Goal: Transaction & Acquisition: Obtain resource

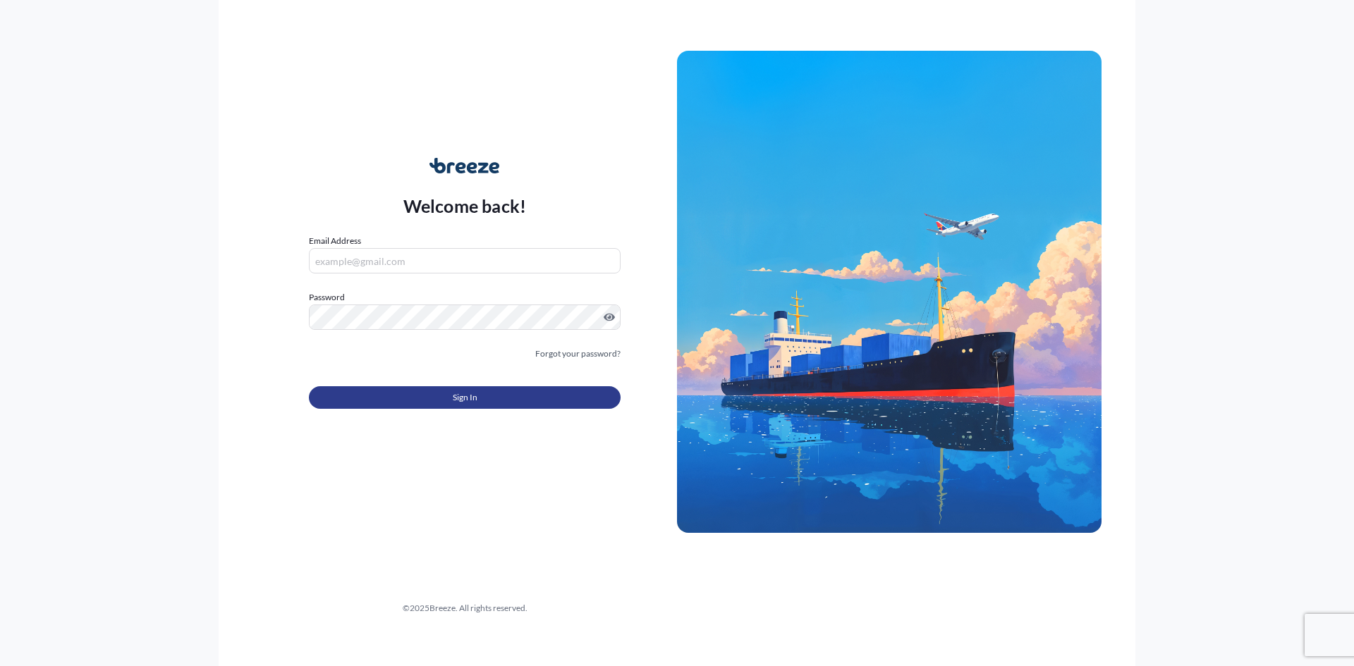
type input "[PERSON_NAME][EMAIL_ADDRESS][DOMAIN_NAME]"
click at [391, 408] on button "Sign In" at bounding box center [465, 397] width 312 height 23
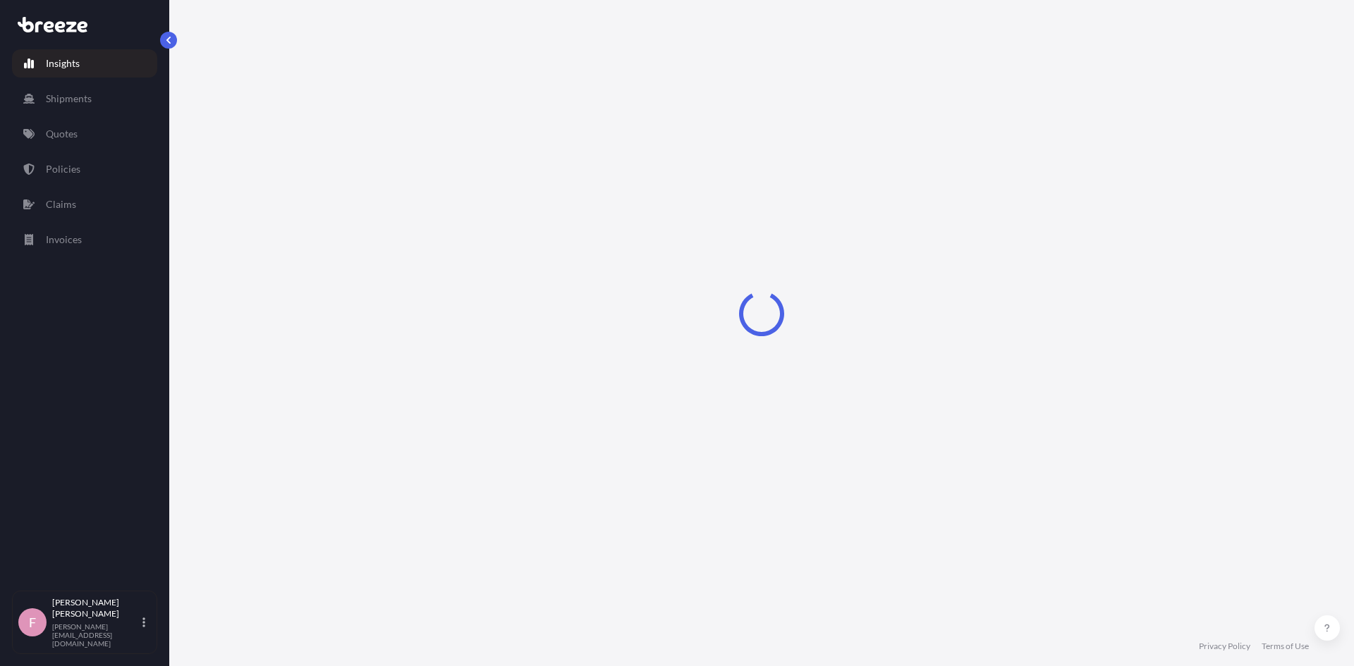
select select "2025"
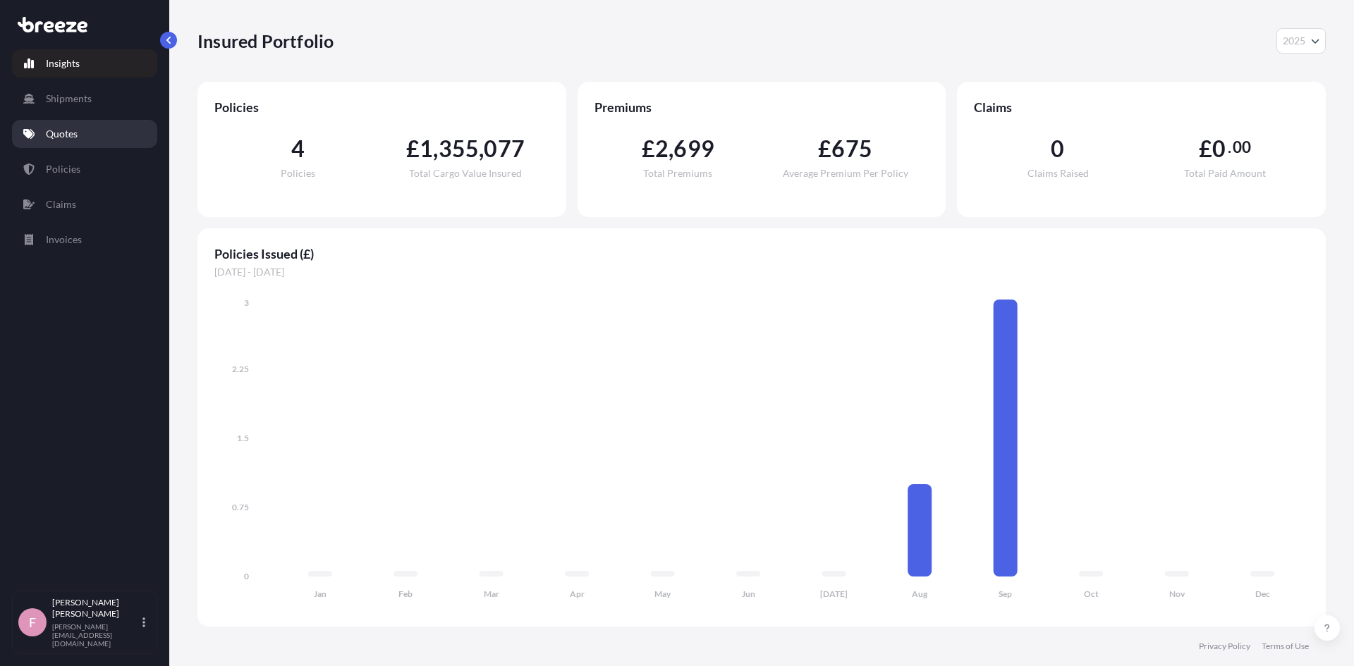
click at [40, 131] on link "Quotes" at bounding box center [84, 134] width 145 height 28
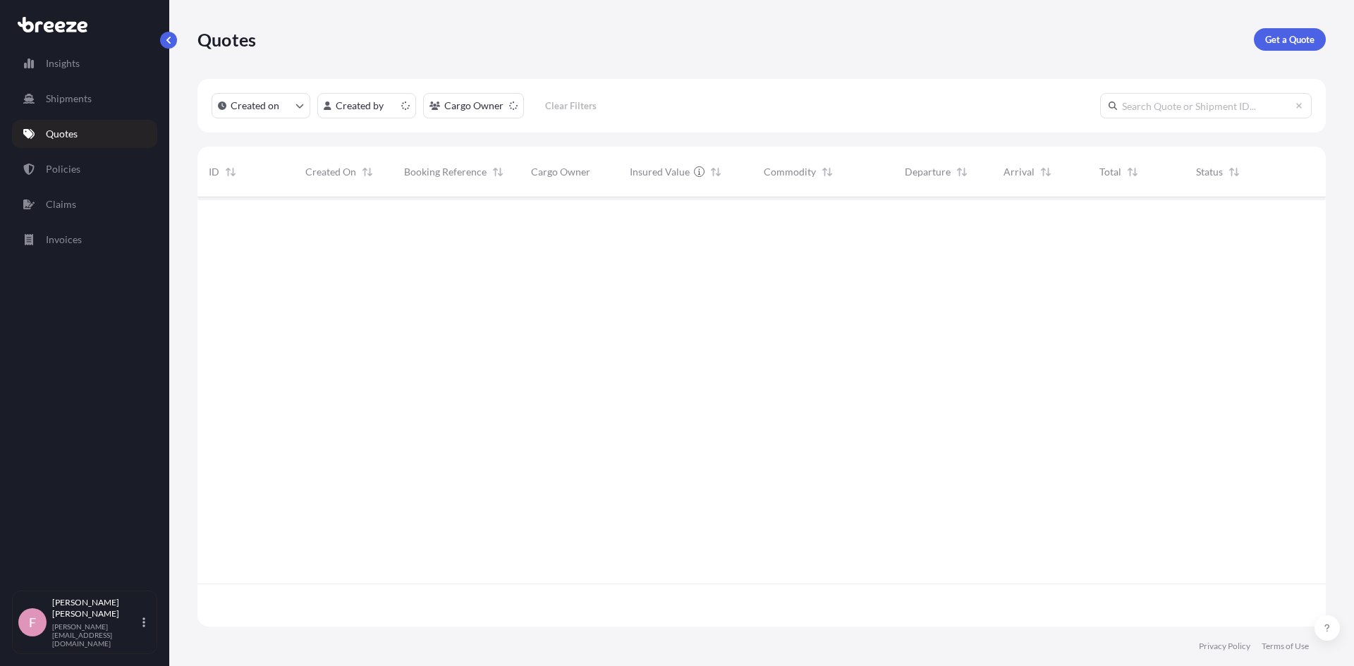
scroll to position [427, 1117]
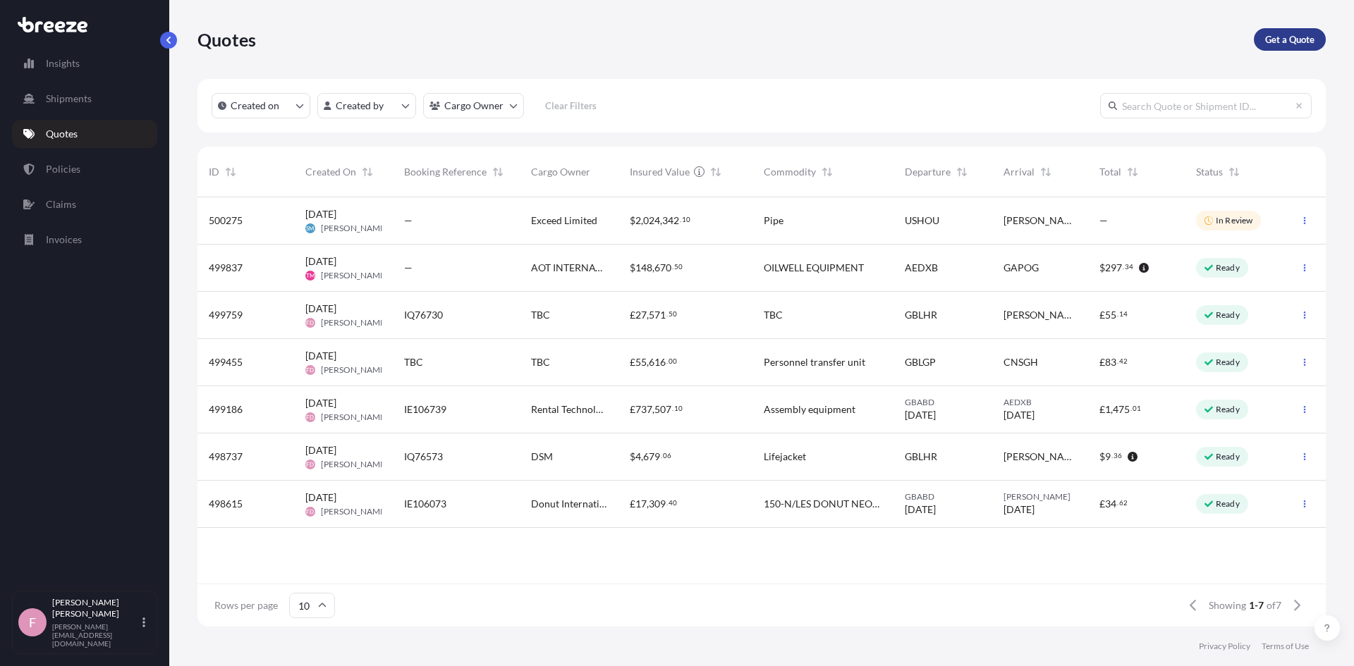
click at [1319, 37] on link "Get a Quote" at bounding box center [1290, 39] width 72 height 23
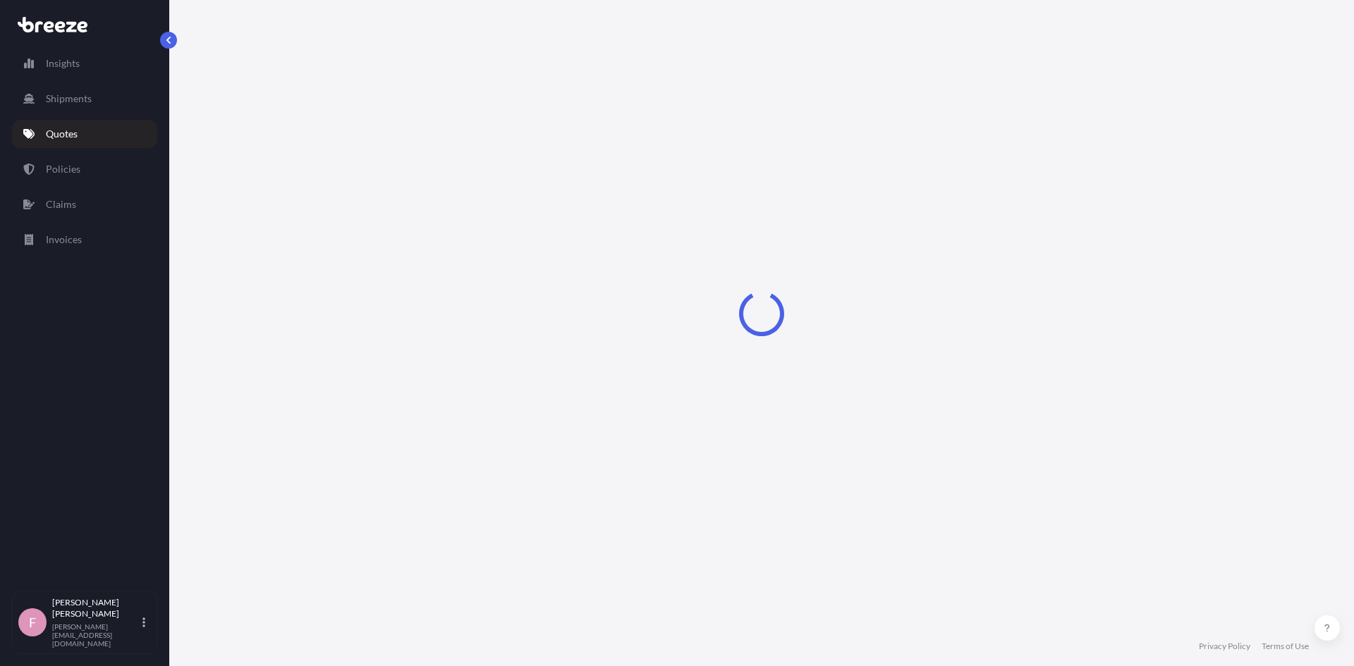
select select "Sea"
select select "1"
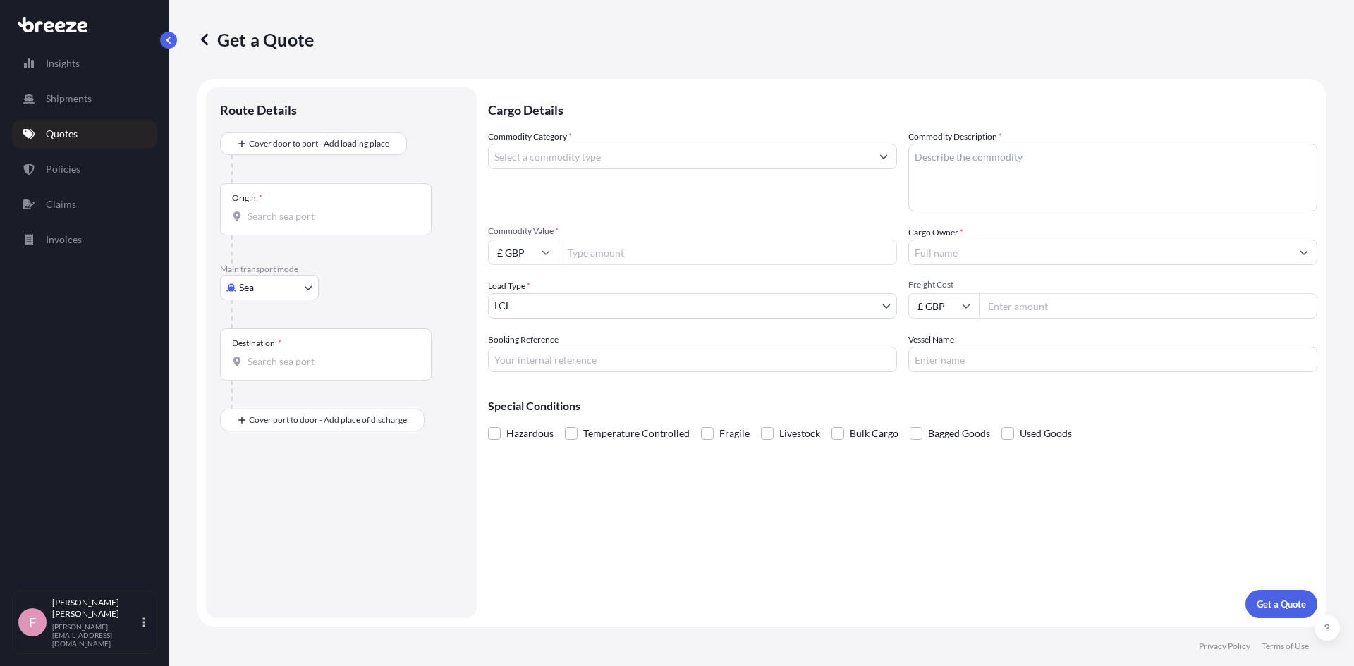
click at [311, 208] on div "Origin *" at bounding box center [326, 209] width 212 height 52
click at [311, 209] on input "Origin *" at bounding box center [330, 216] width 166 height 14
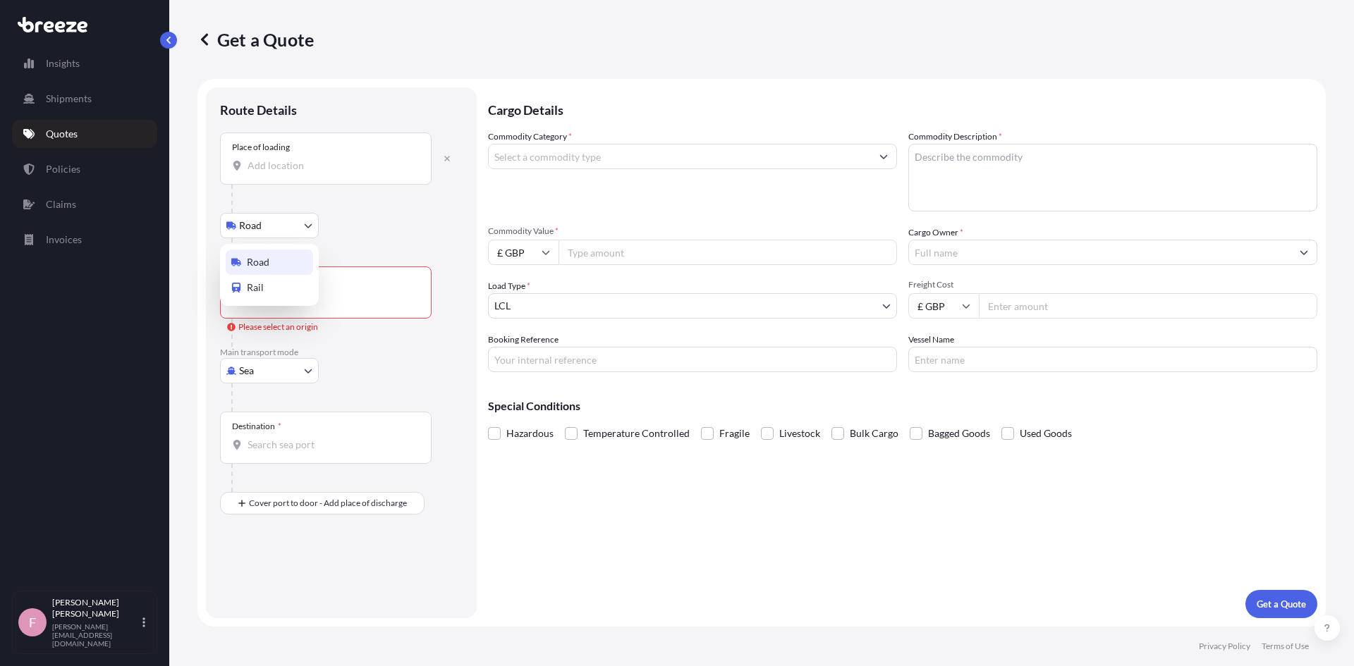
click at [298, 231] on body "0 options available. Insights Shipments Quotes Policies Claims Invoices F [PERS…" at bounding box center [677, 333] width 1354 height 666
click at [281, 264] on div "Road" at bounding box center [269, 262] width 87 height 25
click at [288, 287] on div "Origin *" at bounding box center [326, 292] width 212 height 52
click at [288, 293] on input "Origin * Please select an origin" at bounding box center [330, 300] width 166 height 14
type input "GBABD / ABZ - [GEOGRAPHIC_DATA], [GEOGRAPHIC_DATA]"
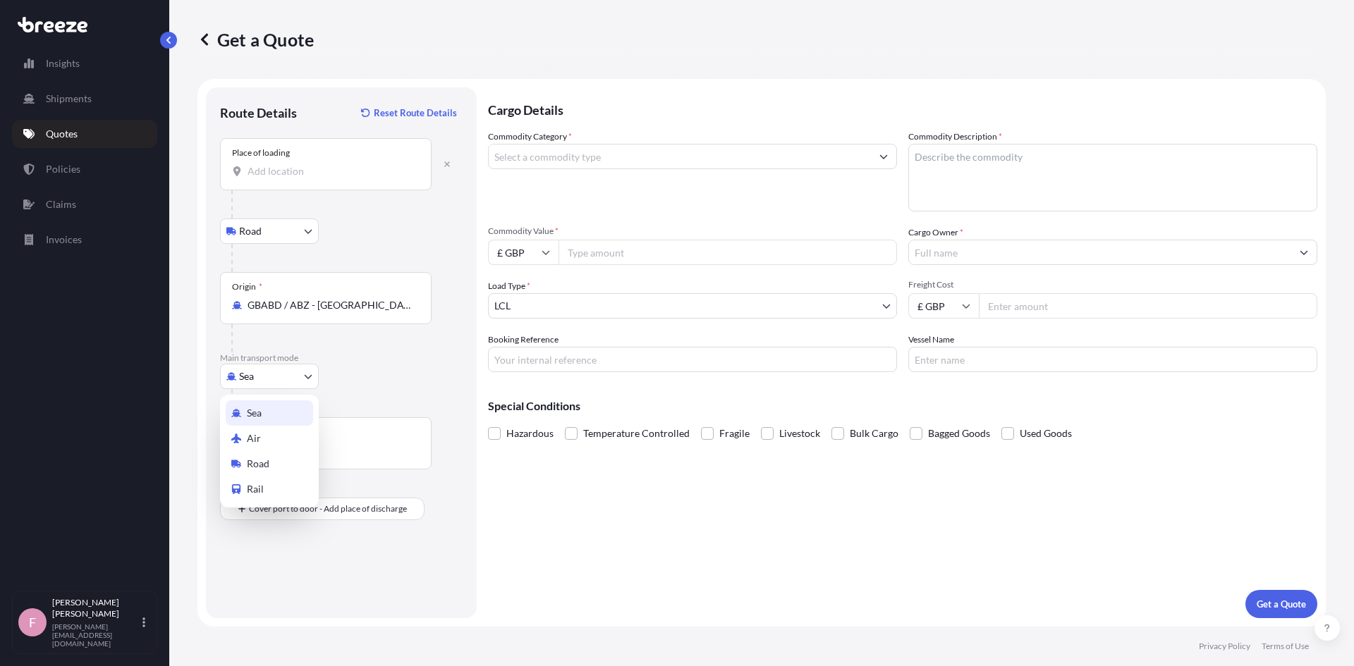
click at [305, 381] on body "0 options available. 10 options available. 1 option available. 0 options availa…" at bounding box center [677, 333] width 1354 height 666
click at [274, 430] on div "Air" at bounding box center [269, 438] width 87 height 25
select select "Air"
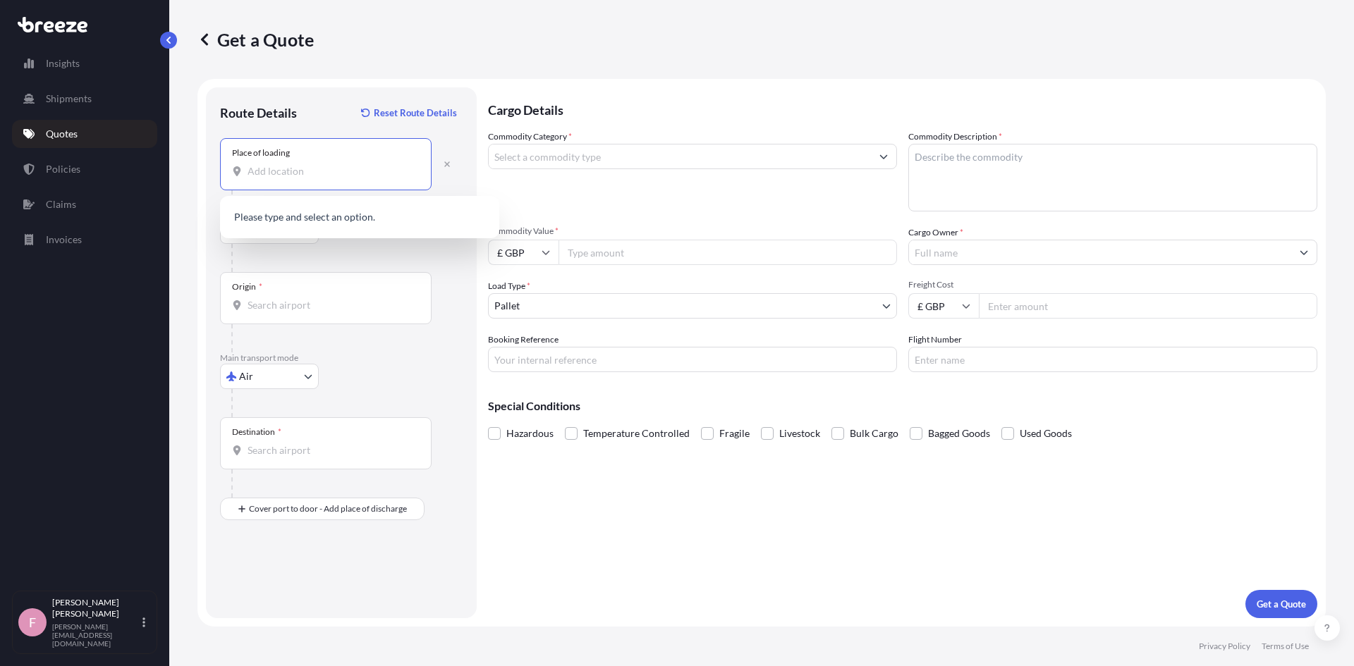
click at [314, 174] on input "Place of loading" at bounding box center [330, 171] width 166 height 14
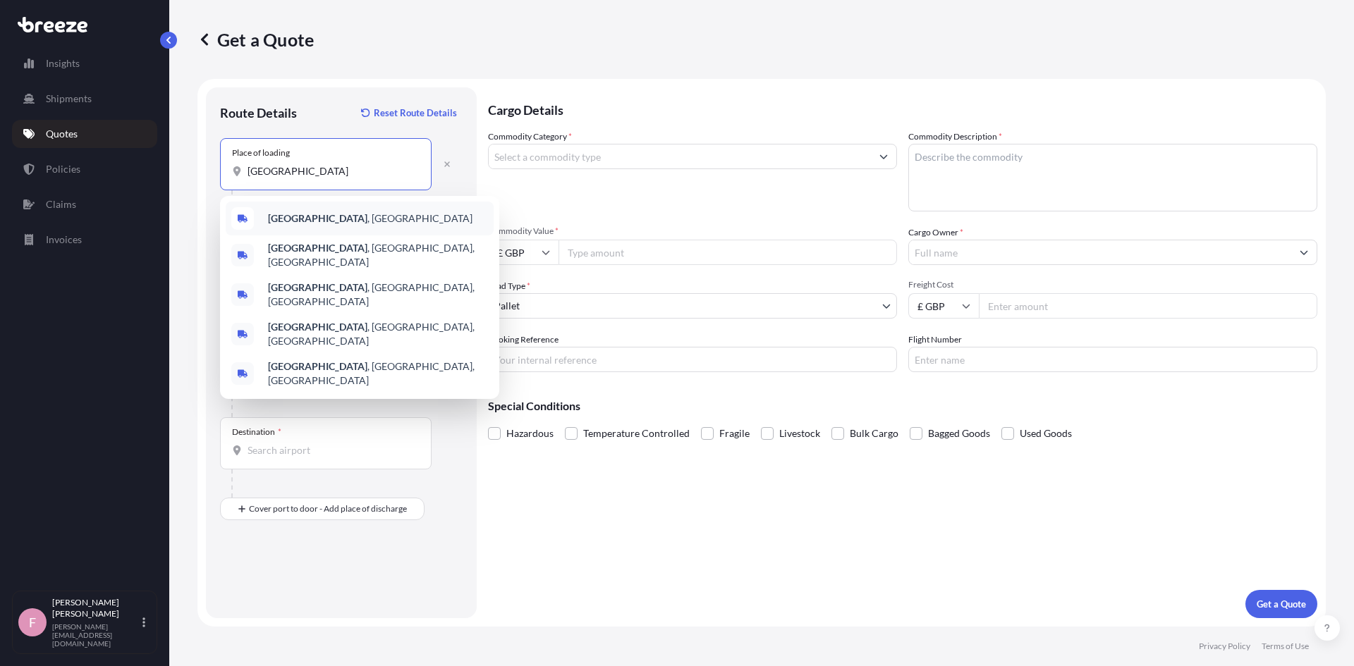
click at [307, 219] on b "[GEOGRAPHIC_DATA]" at bounding box center [317, 218] width 99 height 12
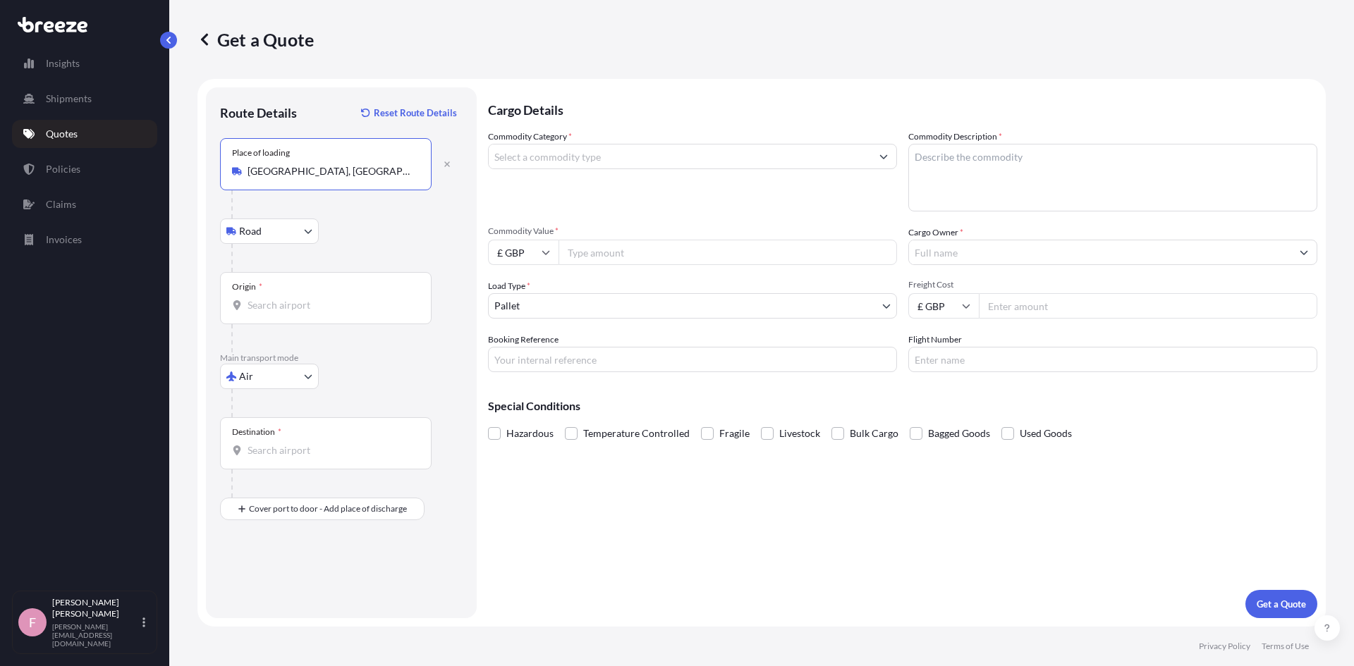
type input "[GEOGRAPHIC_DATA], [GEOGRAPHIC_DATA]"
click at [302, 309] on input "Origin *" at bounding box center [330, 305] width 166 height 14
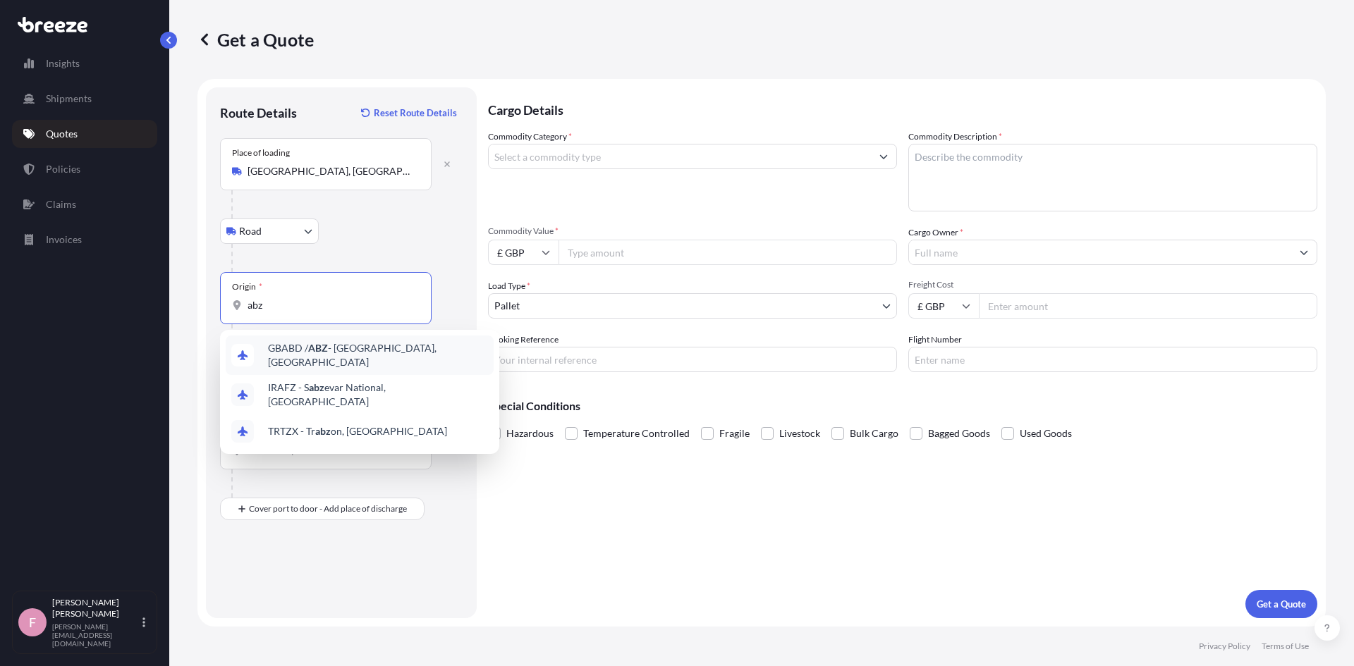
click at [305, 354] on span "GBABD / ABZ - [GEOGRAPHIC_DATA], [GEOGRAPHIC_DATA]" at bounding box center [378, 355] width 220 height 28
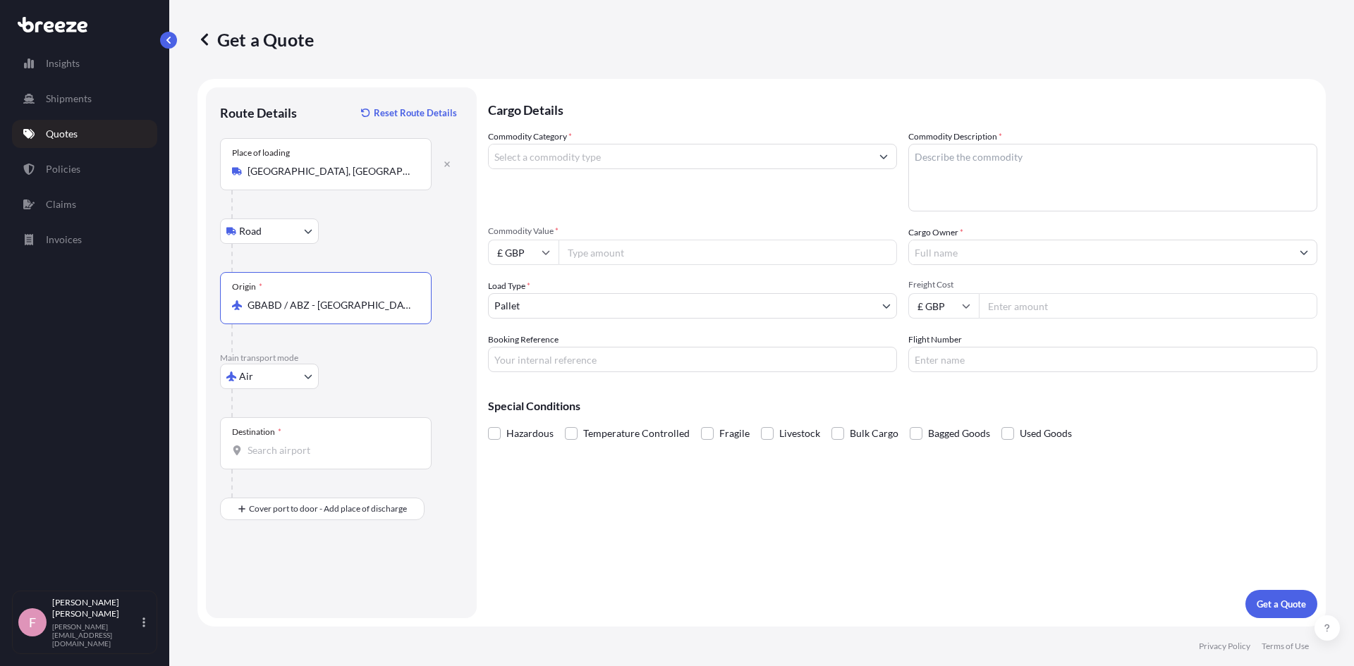
type input "GBABD / ABZ - [GEOGRAPHIC_DATA], [GEOGRAPHIC_DATA]"
click at [296, 451] on input "Destination *" at bounding box center [330, 450] width 166 height 14
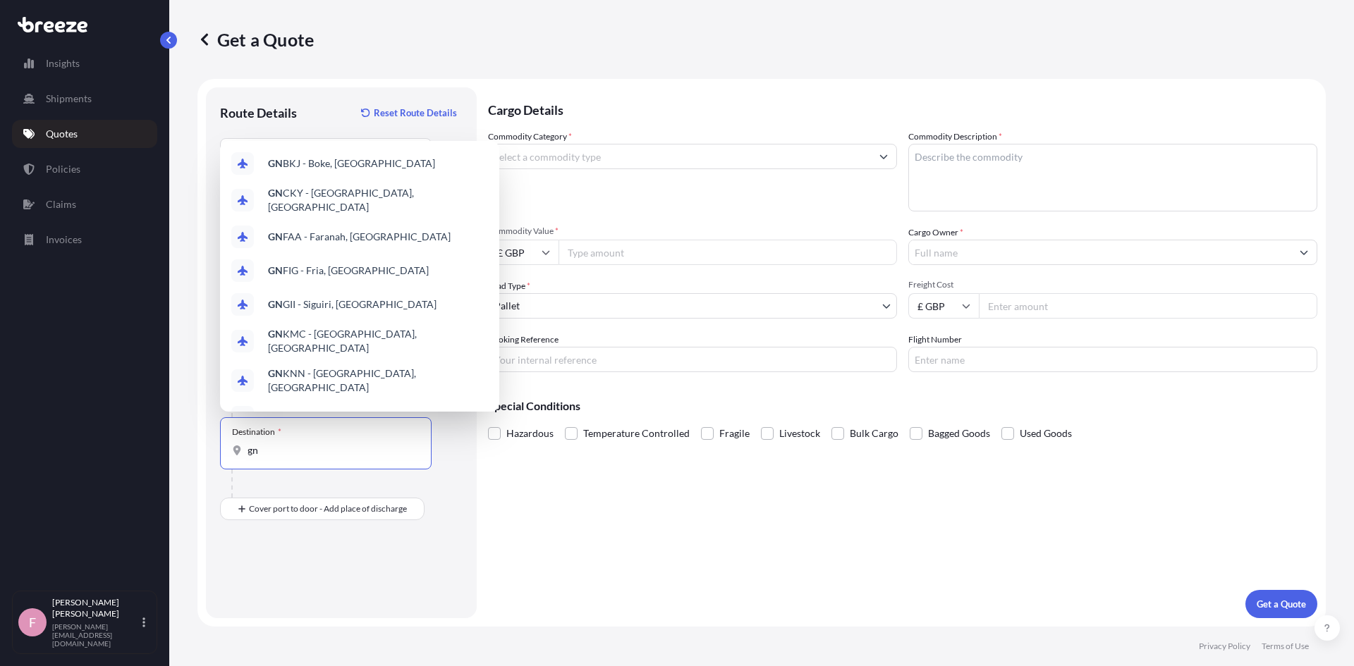
type input "g"
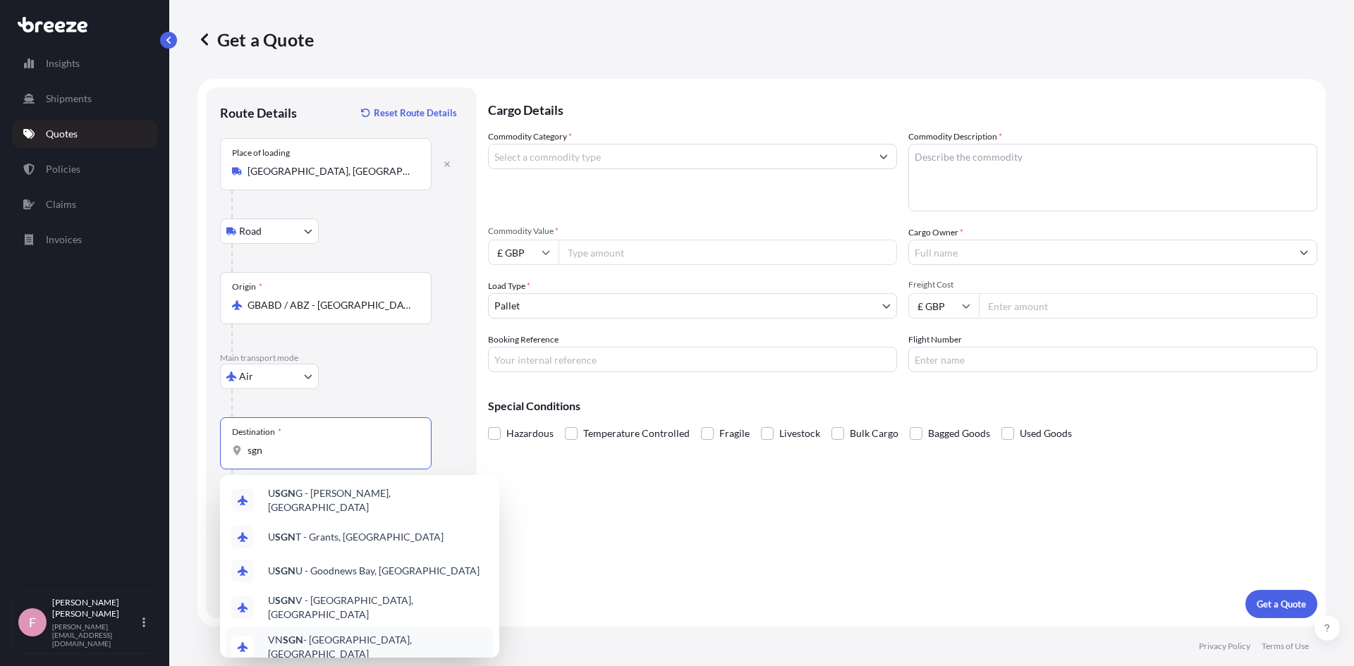
click at [367, 635] on span "VN SGN - [GEOGRAPHIC_DATA], [GEOGRAPHIC_DATA]" at bounding box center [378, 647] width 220 height 28
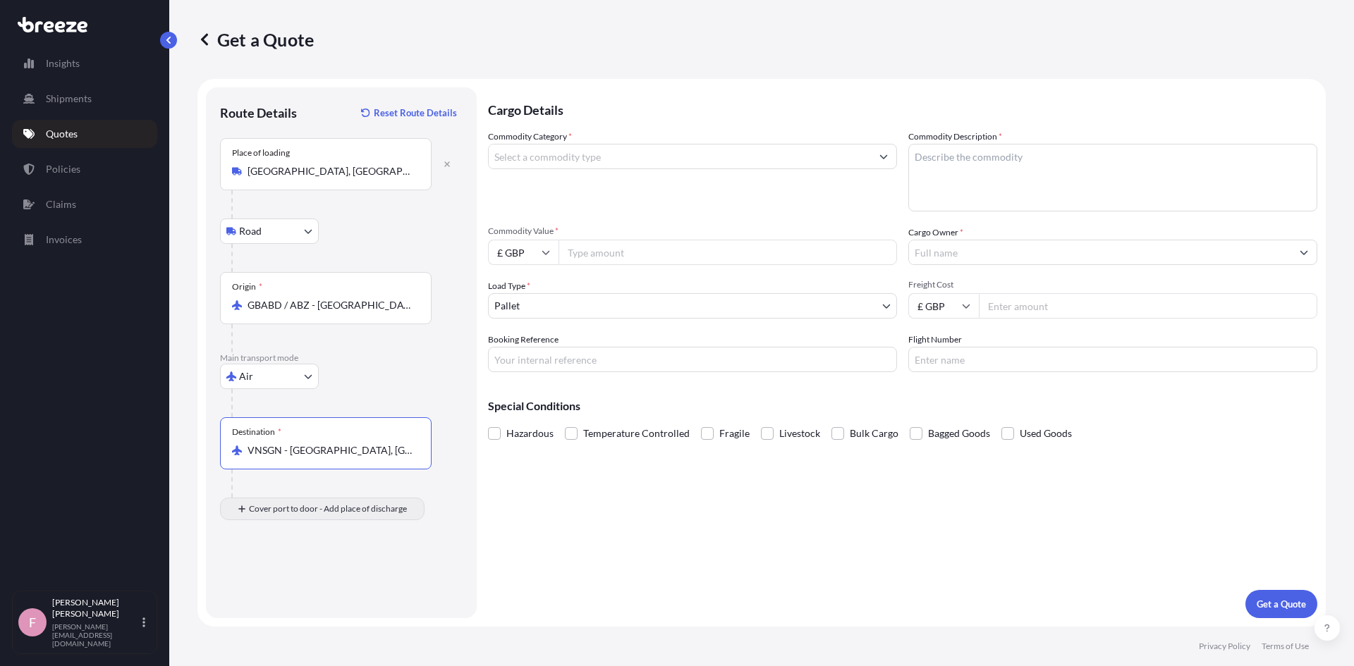
type input "VNSGN - [GEOGRAPHIC_DATA], [GEOGRAPHIC_DATA]"
click at [269, 588] on input "Place of Discharge" at bounding box center [330, 584] width 166 height 14
type input "Vũng Tàu, Ba Ria - [GEOGRAPHIC_DATA], [GEOGRAPHIC_DATA]"
click at [690, 161] on input "Commodity Category *" at bounding box center [680, 156] width 382 height 25
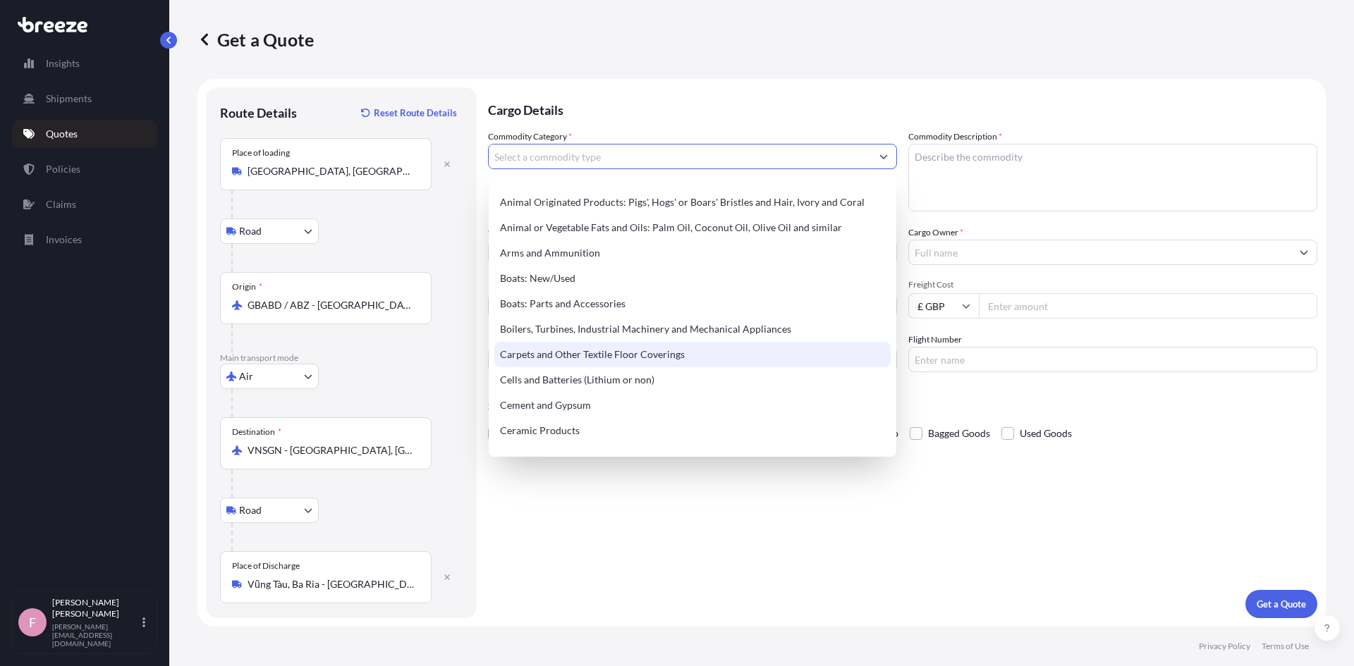
scroll to position [235, 0]
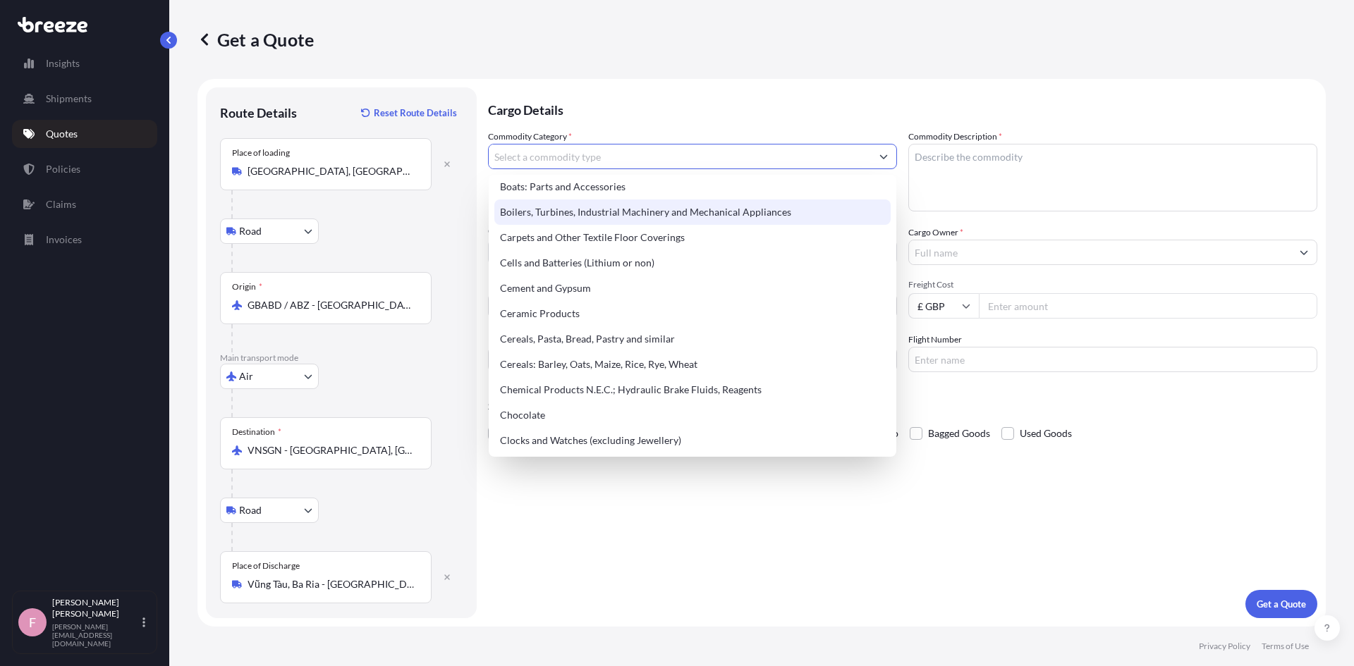
click at [687, 219] on div "Boilers, Turbines, Industrial Machinery and Mechanical Appliances" at bounding box center [692, 212] width 396 height 25
type input "Boilers, Turbines, Industrial Machinery and Mechanical Appliances"
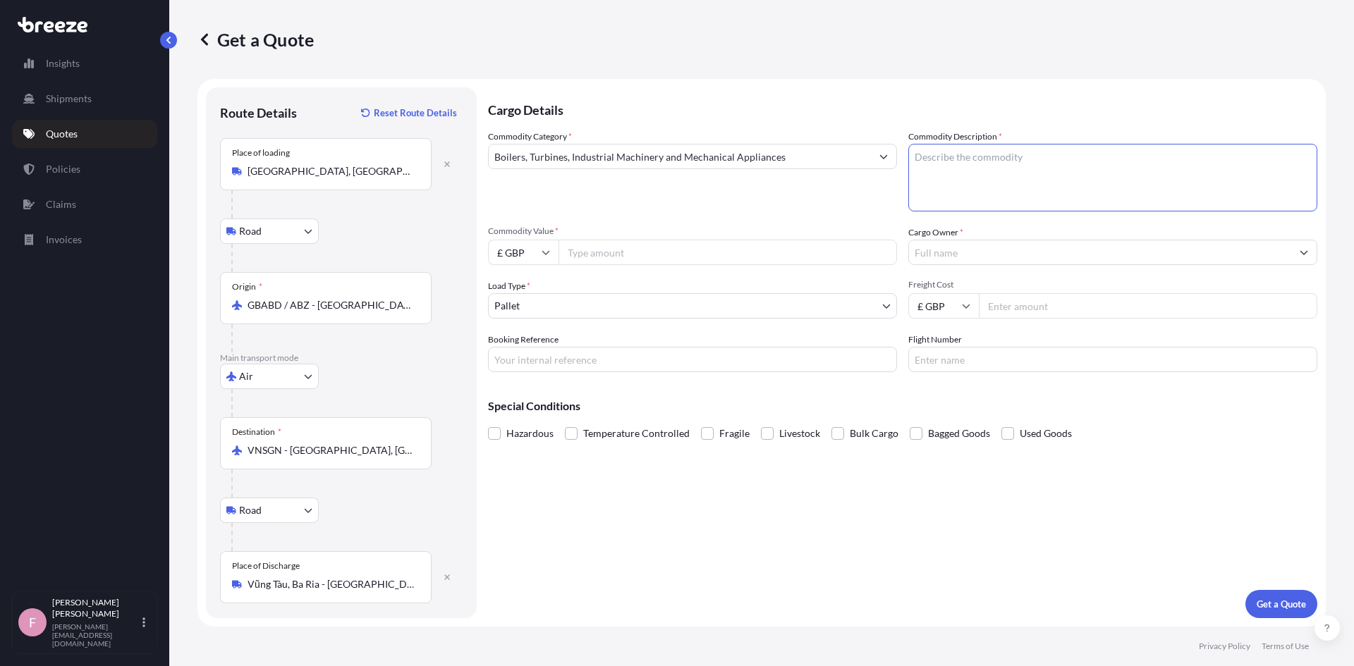
click at [1043, 158] on textarea "Commodity Description *" at bounding box center [1112, 178] width 409 height 68
type textarea "Gaskets"
click at [758, 258] on input "Commodity Value *" at bounding box center [727, 252] width 338 height 25
type input "14138.78"
type input "TBC"
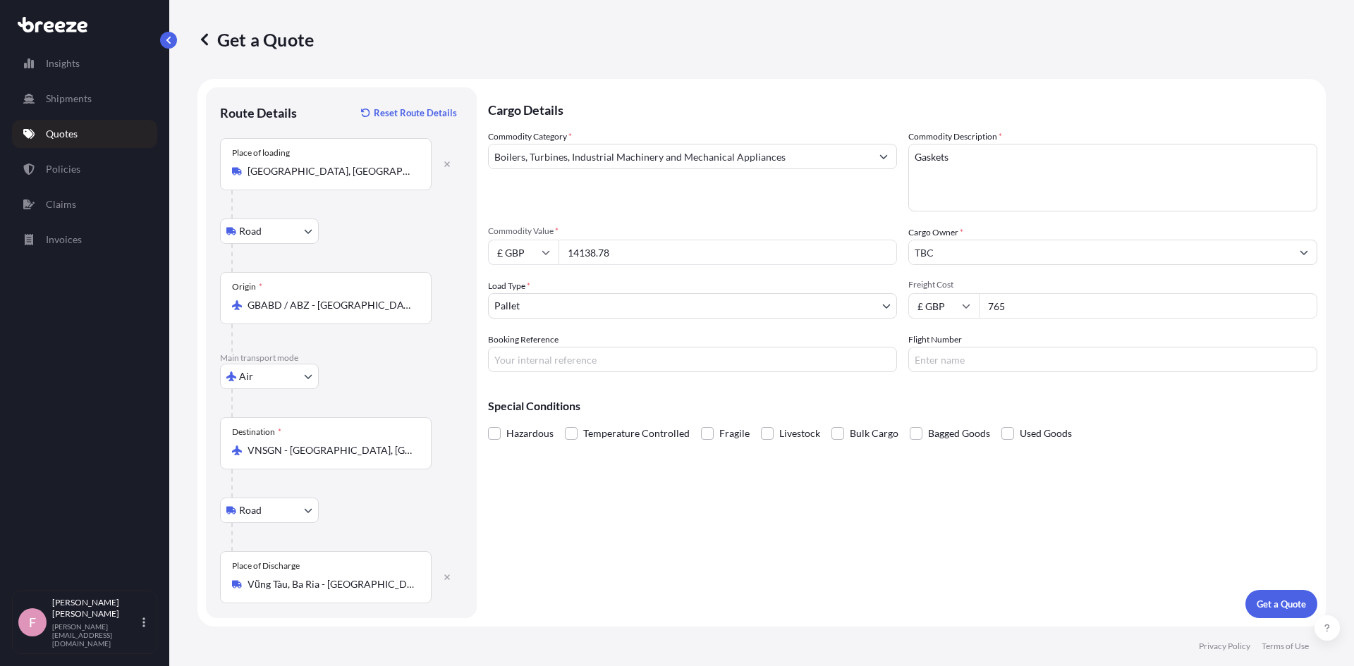
type input "765"
click at [585, 360] on input "Booking Reference" at bounding box center [692, 359] width 409 height 25
type input "TBC"
click at [947, 363] on input "Flight Number" at bounding box center [1112, 359] width 409 height 25
type input "TBC"
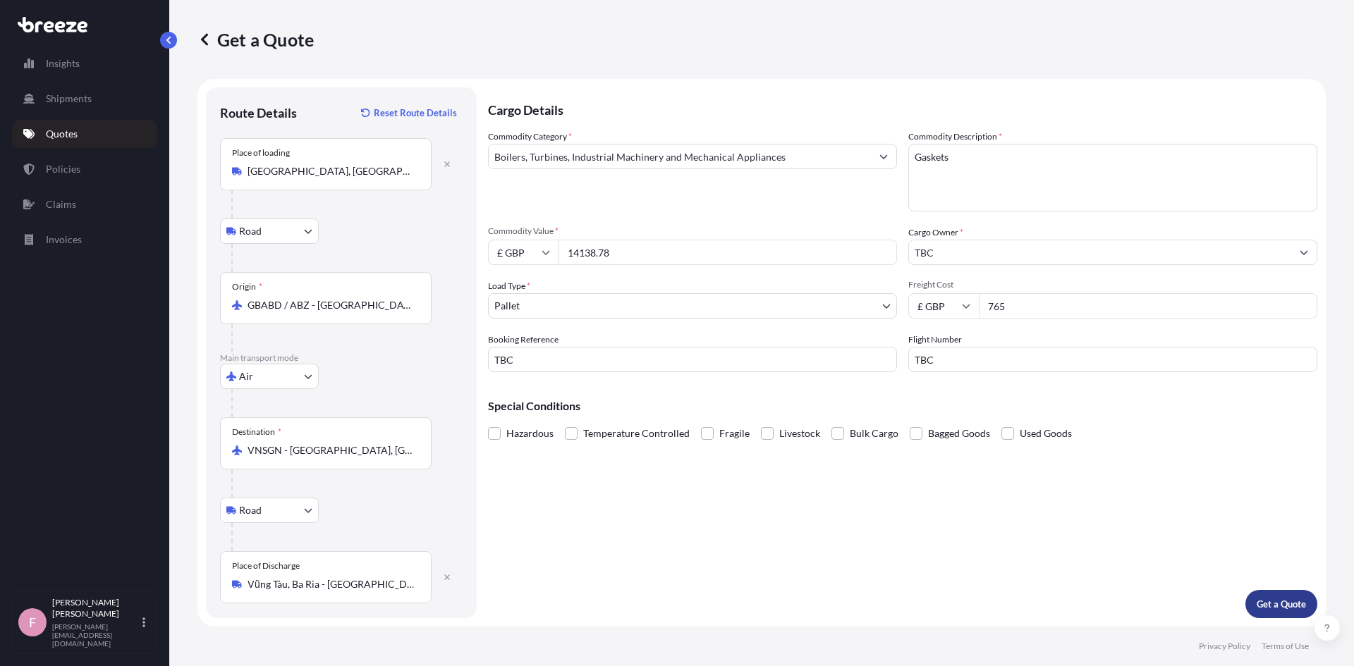
click at [1294, 606] on p "Get a Quote" at bounding box center [1280, 604] width 49 height 14
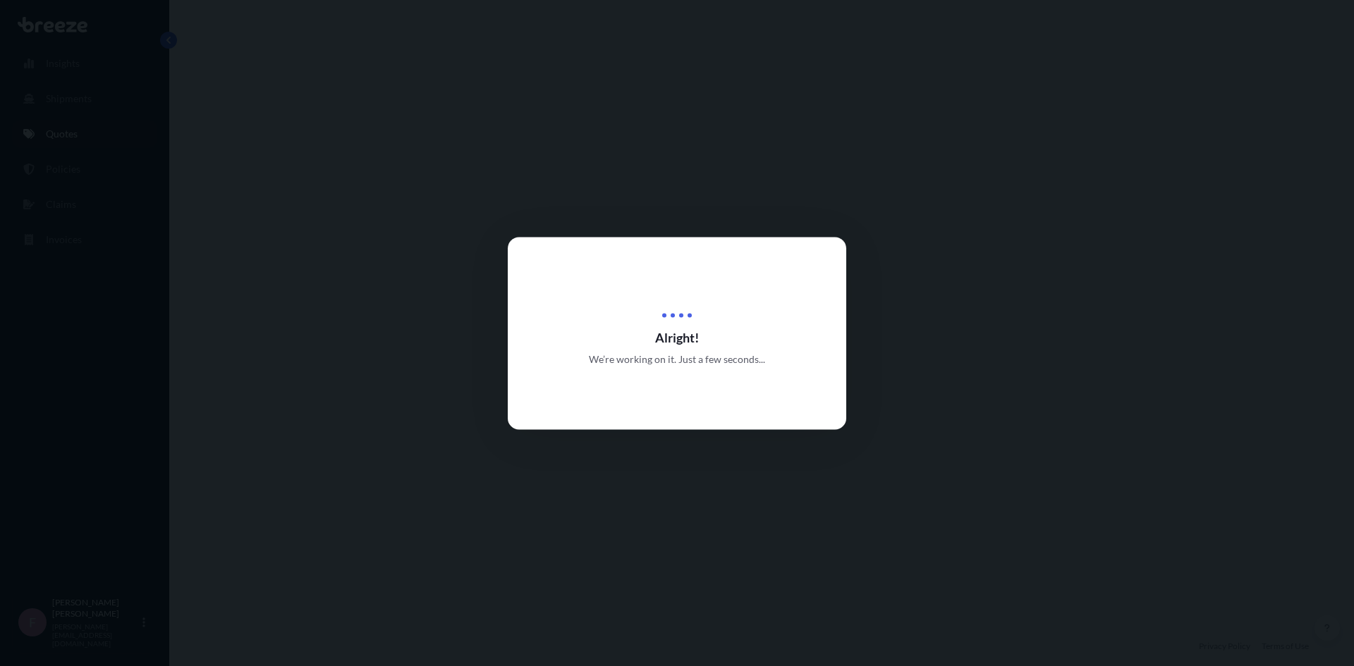
select select "Road"
select select "Air"
select select "Road"
select select "1"
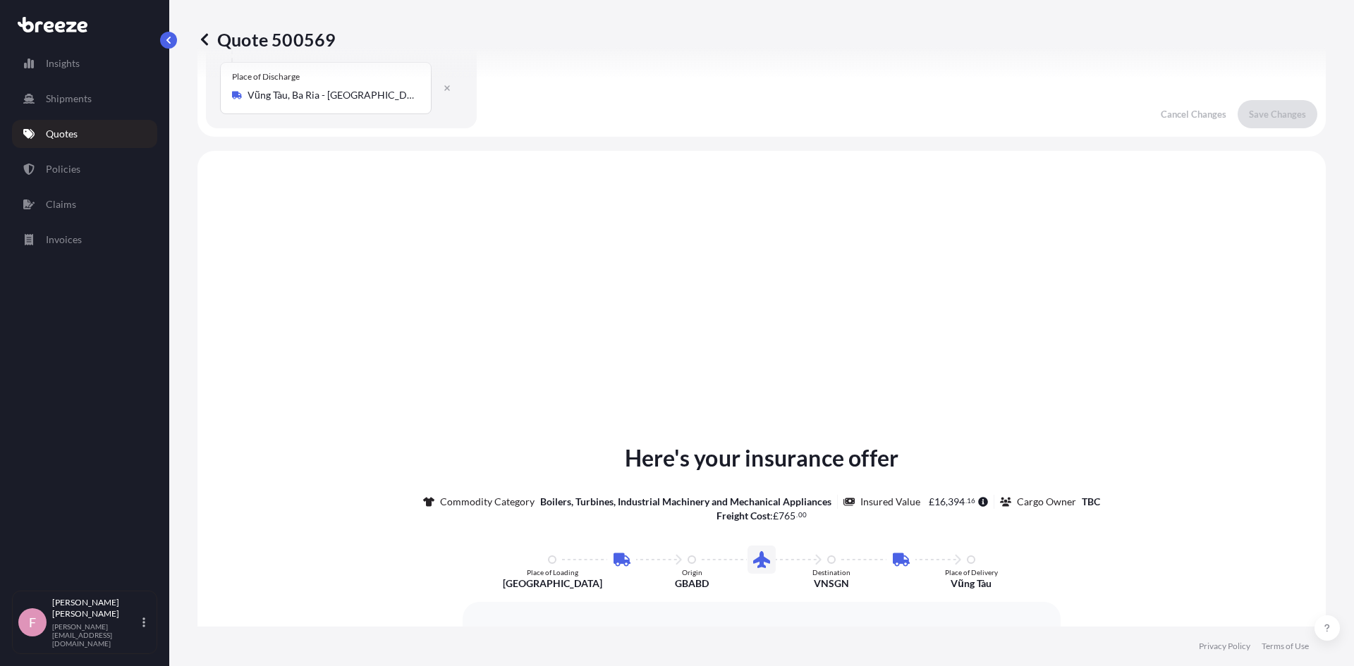
scroll to position [564, 0]
